Goal: Navigation & Orientation: Find specific page/section

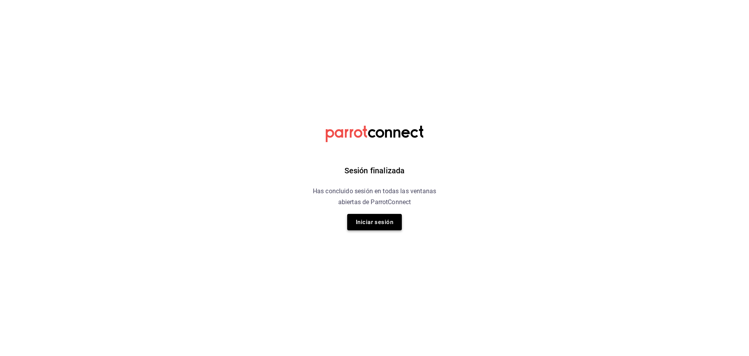
click at [387, 221] on button "Iniciar sesión" at bounding box center [374, 222] width 55 height 16
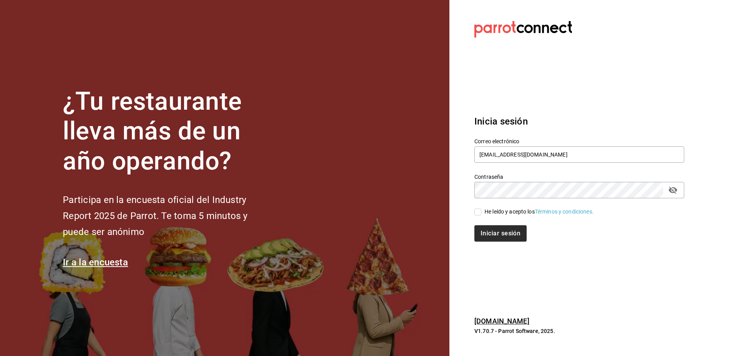
click at [475, 211] on input "He leído y acepto los Términos y condiciones." at bounding box center [477, 211] width 7 height 7
checkbox input "true"
click at [498, 229] on button "Iniciar sesión" at bounding box center [500, 233] width 53 height 16
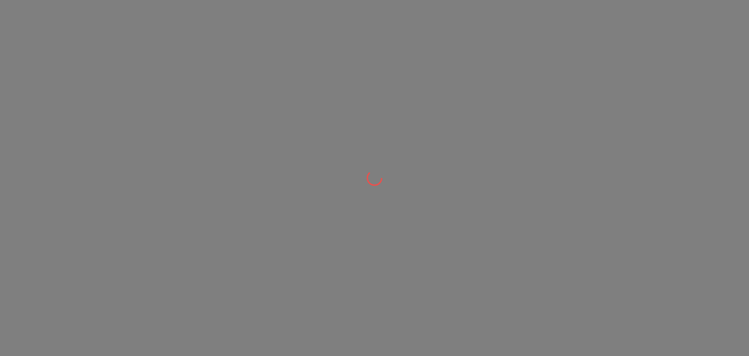
click at [334, 87] on div at bounding box center [374, 178] width 749 height 356
